Goal: Task Accomplishment & Management: Manage account settings

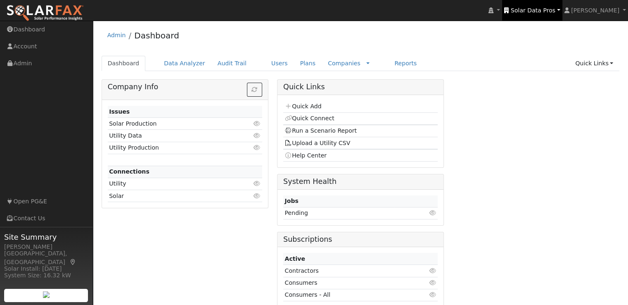
click at [543, 10] on span "Solar Data Pros" at bounding box center [532, 10] width 45 height 7
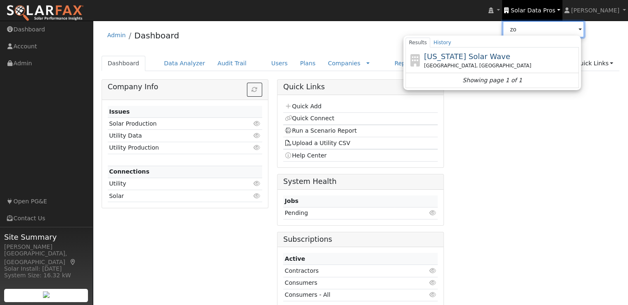
type input "z"
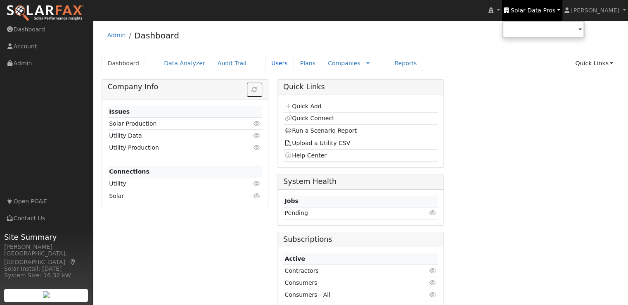
click at [267, 61] on link "Users" at bounding box center [279, 63] width 29 height 15
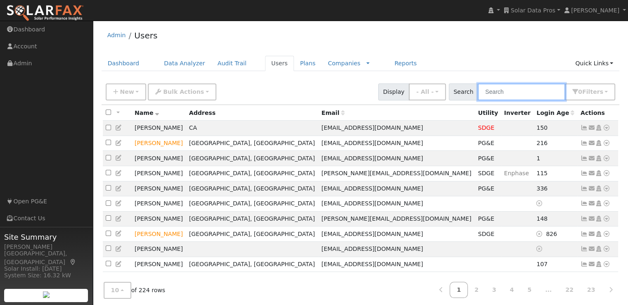
click at [526, 93] on input "text" at bounding box center [520, 91] width 87 height 17
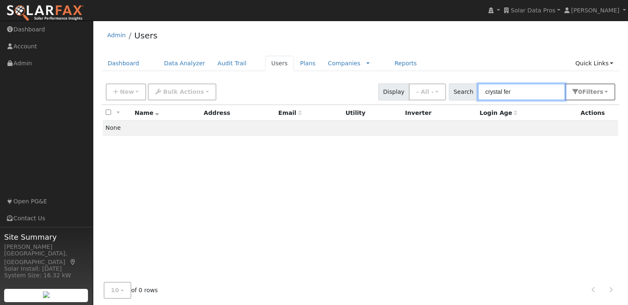
type input "crystal fer"
click at [595, 96] on button "0 Filter s" at bounding box center [589, 91] width 50 height 17
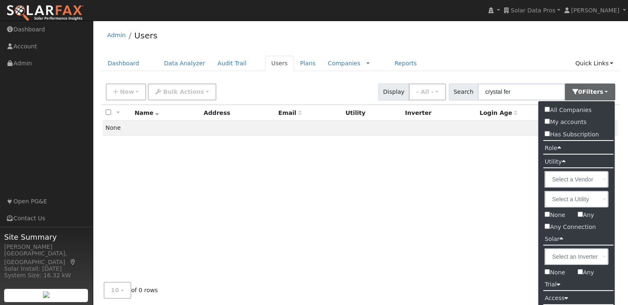
click at [558, 107] on label "All Companies" at bounding box center [567, 110] width 59 height 12
click at [550, 107] on input "All Companies" at bounding box center [546, 108] width 5 height 5
checkbox input "true"
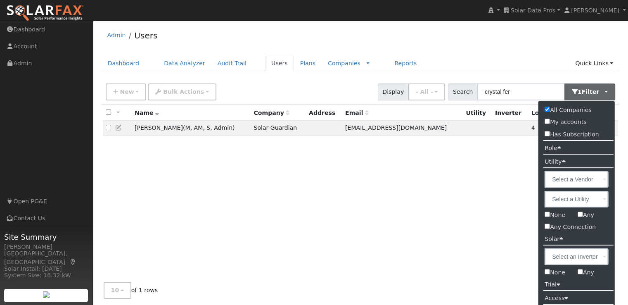
click at [495, 53] on div "Admin Users Dashboard Data Analyzer Audit Trail Users Plans Companies Rate Sche…" at bounding box center [360, 171] width 527 height 292
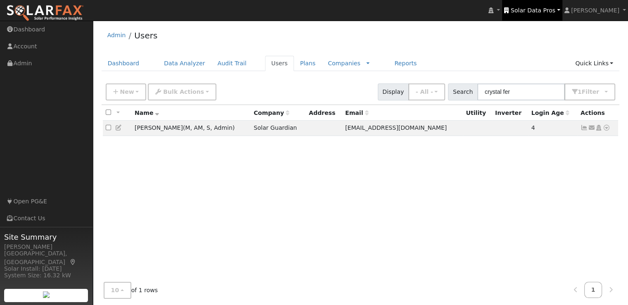
click at [544, 9] on span "Solar Data Pros" at bounding box center [532, 10] width 45 height 7
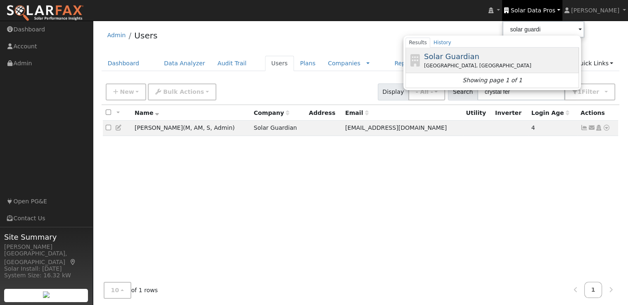
click at [467, 57] on span "Solar Guardian" at bounding box center [451, 56] width 55 height 9
type input "Solar Guardian"
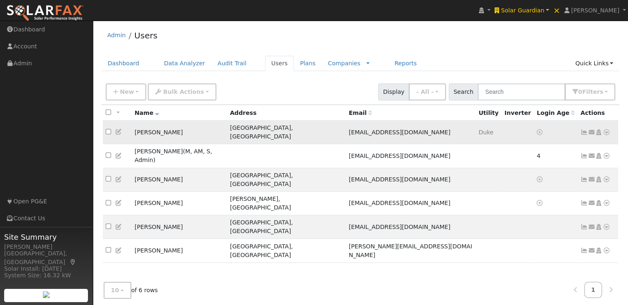
click at [583, 129] on icon at bounding box center [583, 132] width 7 height 6
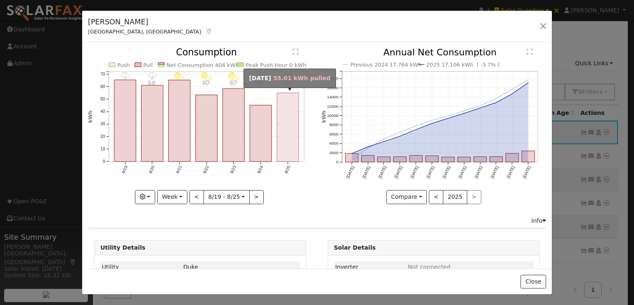
click at [285, 128] on rect "onclick=""" at bounding box center [288, 127] width 22 height 68
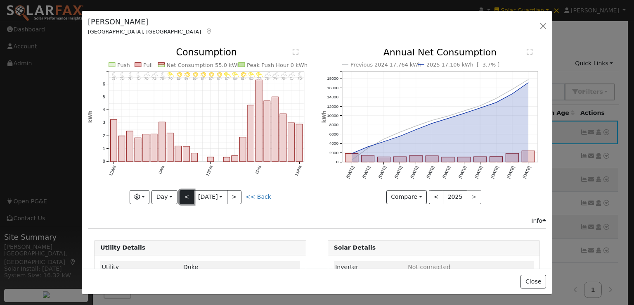
click at [183, 195] on button "<" at bounding box center [186, 197] width 14 height 14
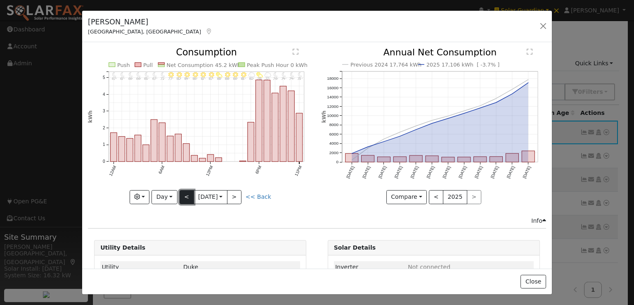
click at [183, 195] on button "<" at bounding box center [186, 197] width 14 height 14
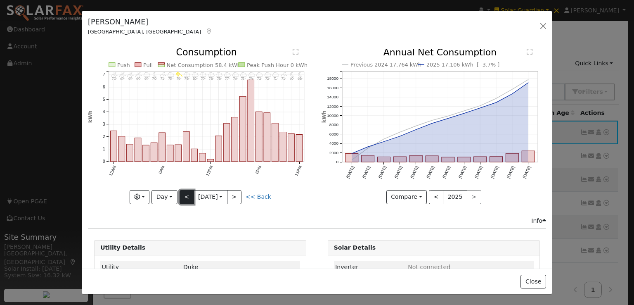
click at [183, 195] on button "<" at bounding box center [186, 197] width 14 height 14
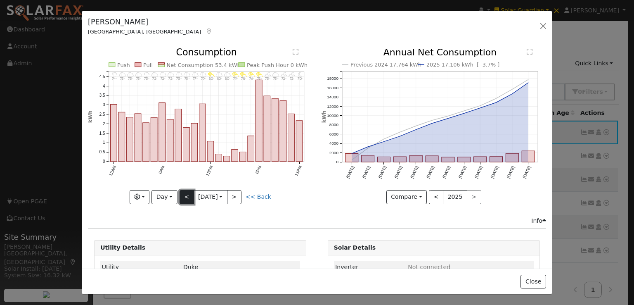
click at [183, 195] on button "<" at bounding box center [186, 197] width 14 height 14
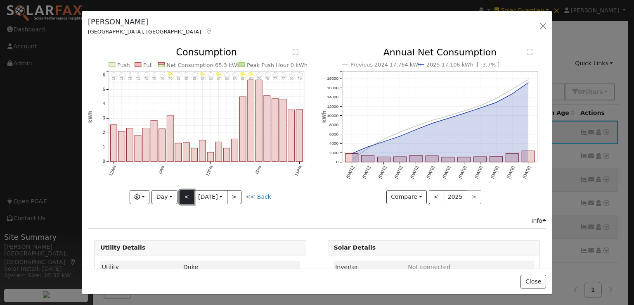
click at [183, 195] on button "<" at bounding box center [186, 197] width 14 height 14
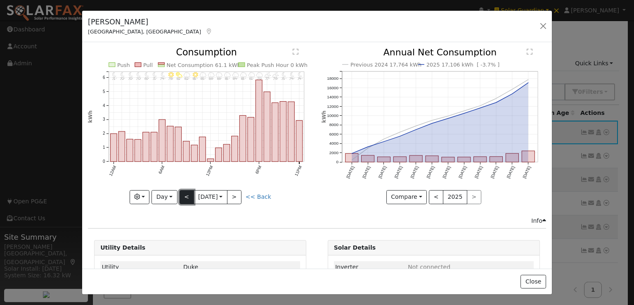
click at [183, 195] on button "<" at bounding box center [186, 197] width 14 height 14
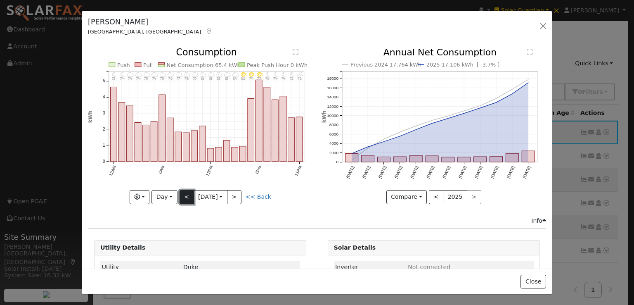
click at [183, 195] on button "<" at bounding box center [186, 197] width 14 height 14
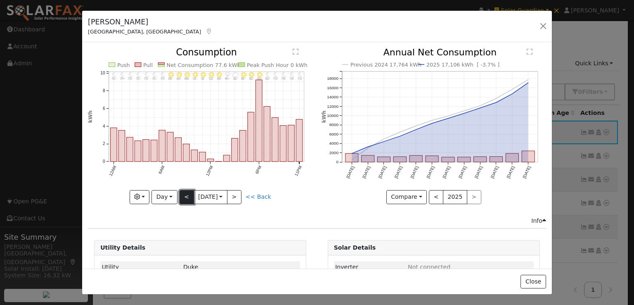
click at [183, 195] on button "<" at bounding box center [186, 197] width 14 height 14
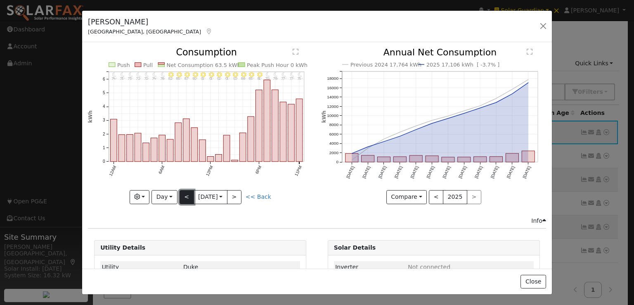
click at [183, 195] on button "<" at bounding box center [186, 197] width 14 height 14
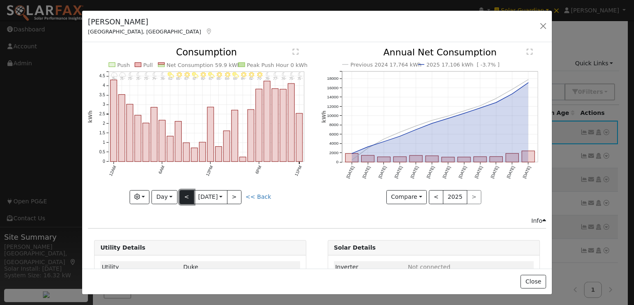
click at [183, 195] on button "<" at bounding box center [186, 197] width 14 height 14
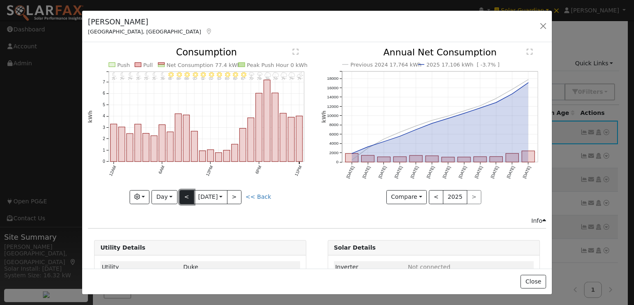
click at [183, 195] on button "<" at bounding box center [186, 197] width 14 height 14
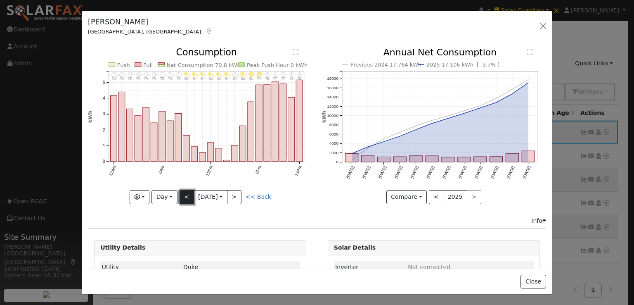
click at [183, 195] on button "<" at bounding box center [186, 197] width 14 height 14
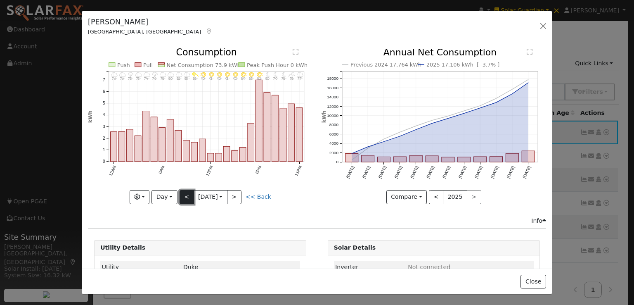
click at [183, 195] on button "<" at bounding box center [186, 197] width 14 height 14
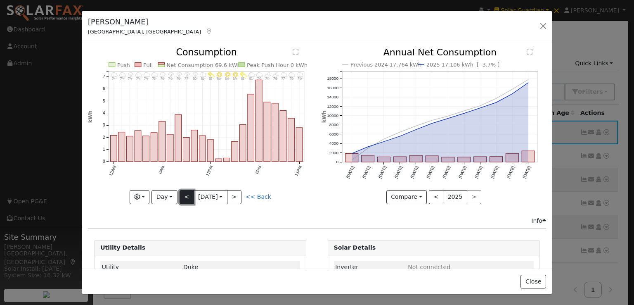
click at [183, 195] on button "<" at bounding box center [186, 197] width 14 height 14
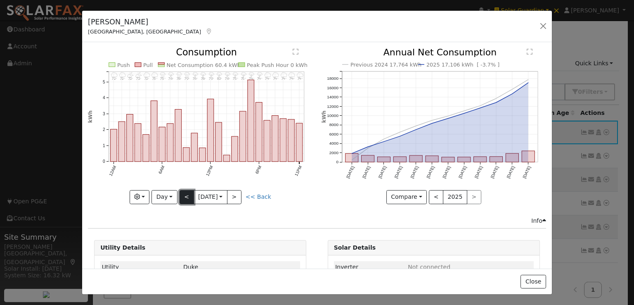
click at [183, 195] on button "<" at bounding box center [186, 197] width 14 height 14
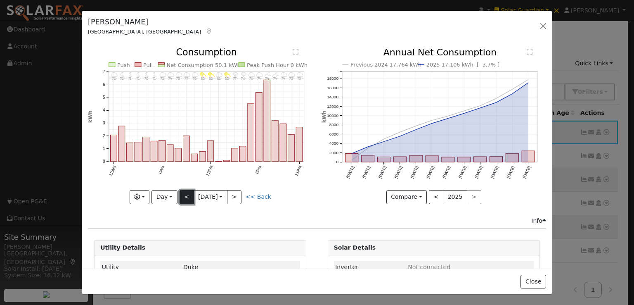
click at [183, 195] on button "<" at bounding box center [186, 197] width 14 height 14
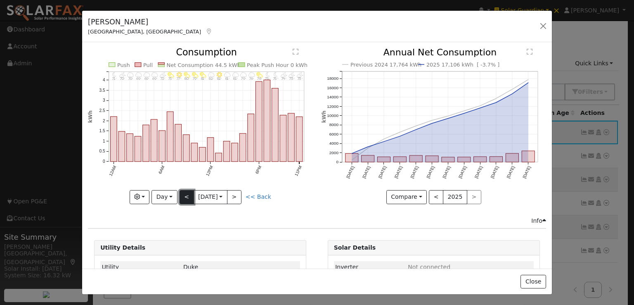
click at [183, 195] on button "<" at bounding box center [186, 197] width 14 height 14
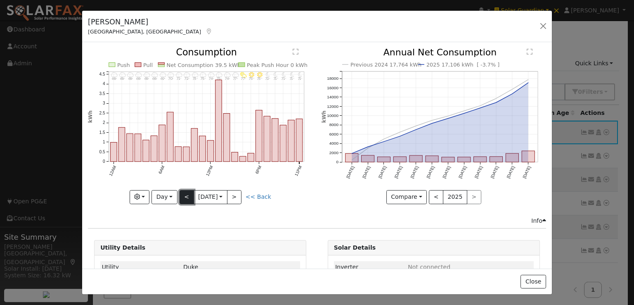
click at [183, 195] on button "<" at bounding box center [186, 197] width 14 height 14
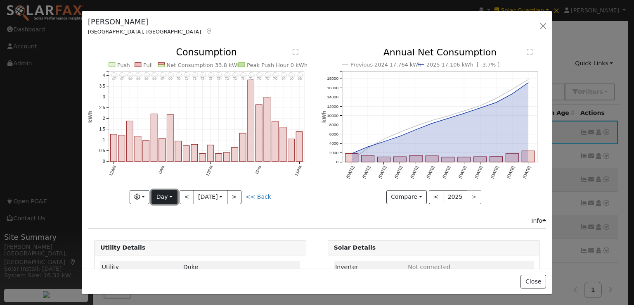
click at [172, 194] on button "Day" at bounding box center [164, 197] width 26 height 14
click at [171, 246] on link "Year" at bounding box center [180, 248] width 57 height 12
type input "2024-08-01"
